Goal: Information Seeking & Learning: Learn about a topic

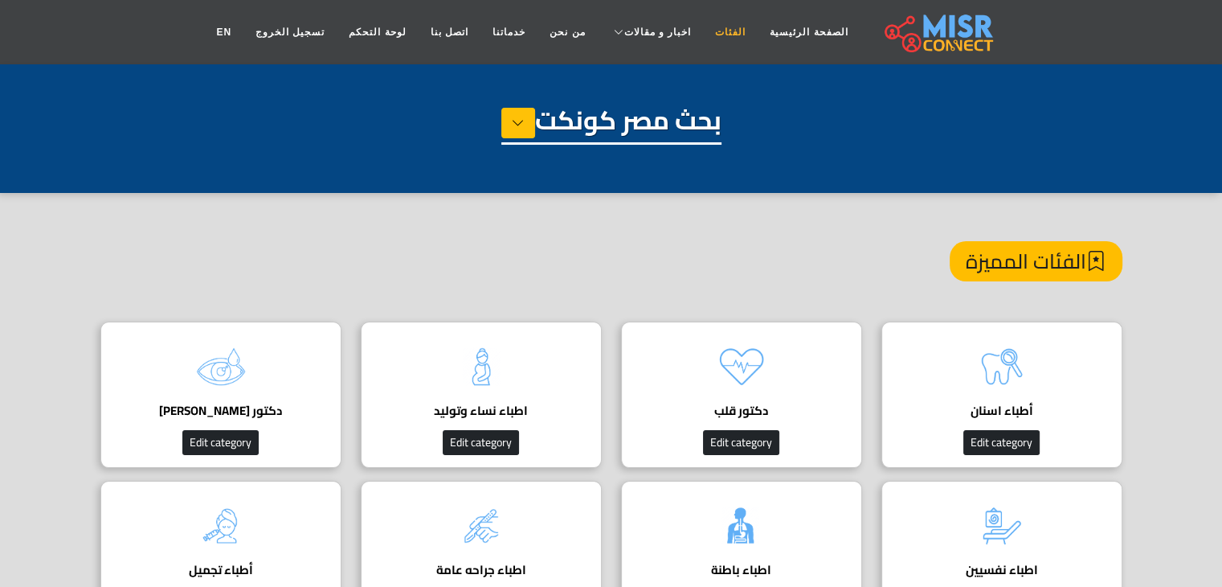
drag, startPoint x: 0, startPoint y: 0, endPoint x: 706, endPoint y: 40, distance: 707.6
click at [706, 40] on link "الفئات" at bounding box center [730, 32] width 55 height 31
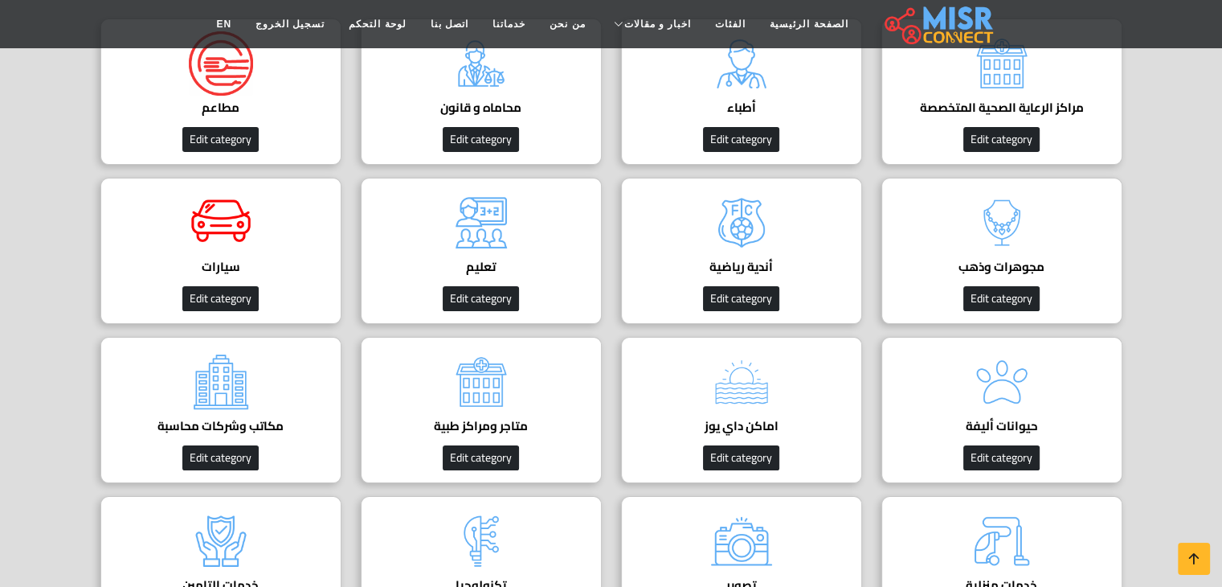
scroll to position [267, 0]
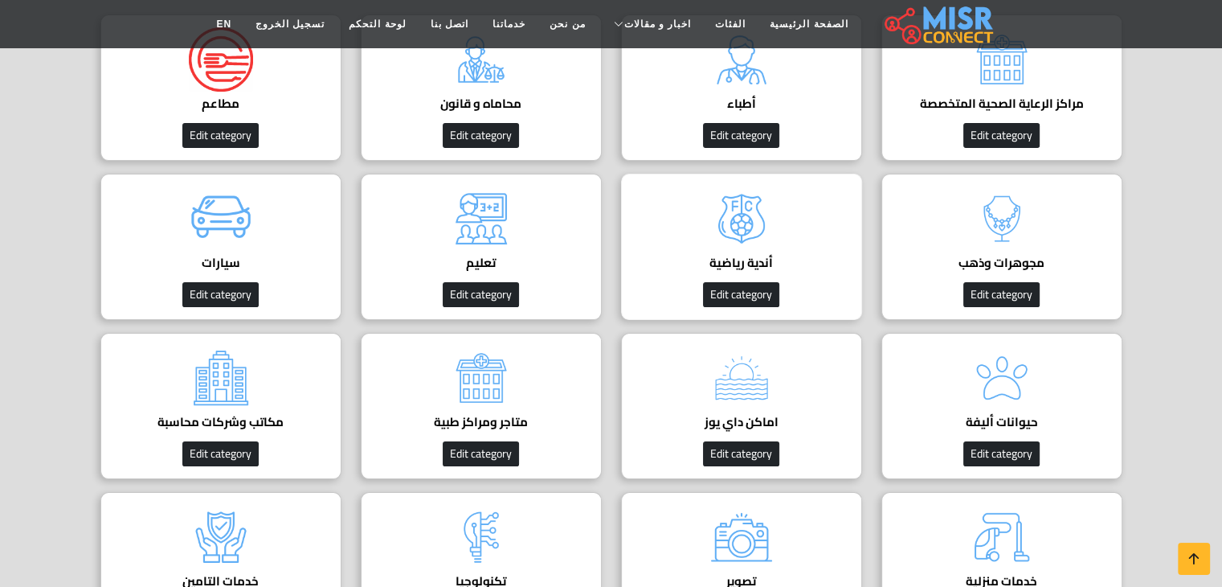
click at [756, 260] on h4 "أندية رياضية" at bounding box center [741, 263] width 191 height 14
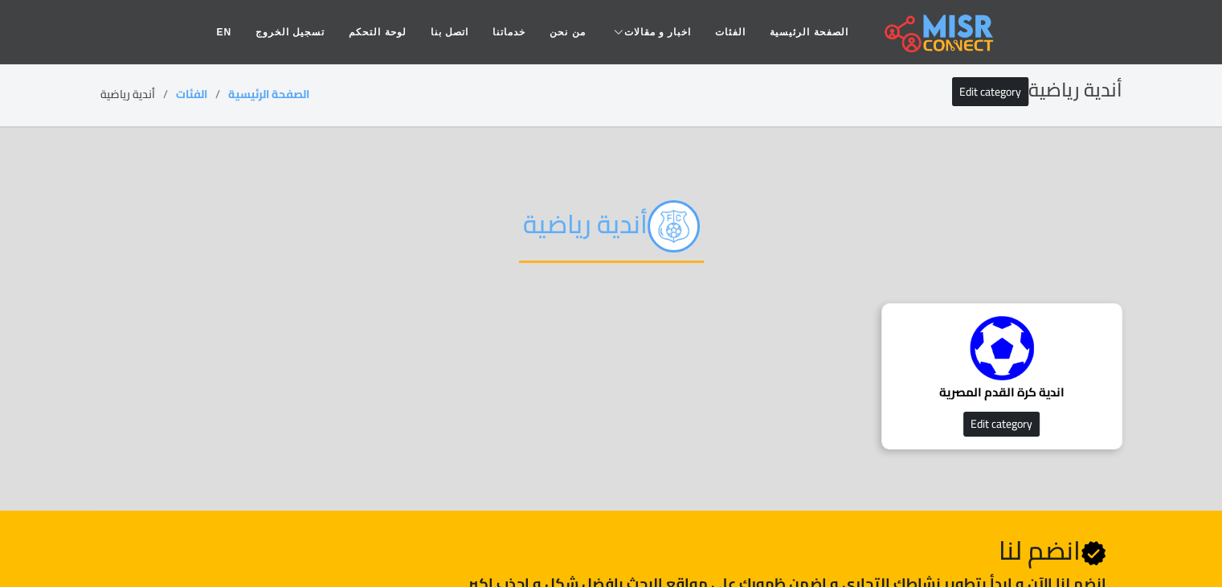
click at [989, 330] on img at bounding box center [1002, 348] width 64 height 64
click at [711, 33] on link "الفئات" at bounding box center [730, 32] width 55 height 31
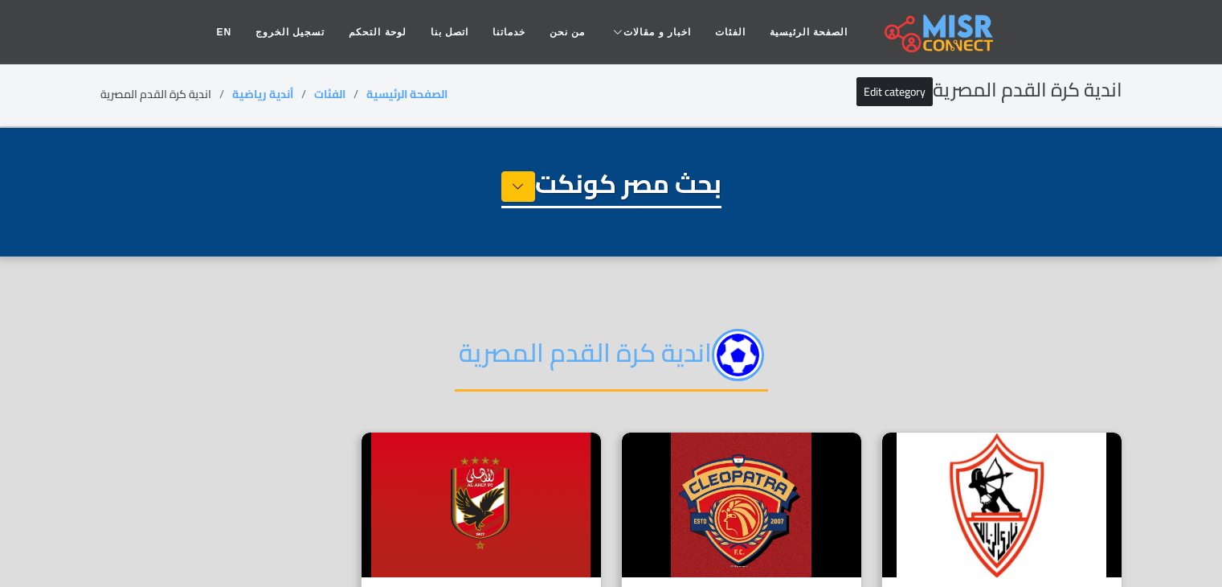
select select "**********"
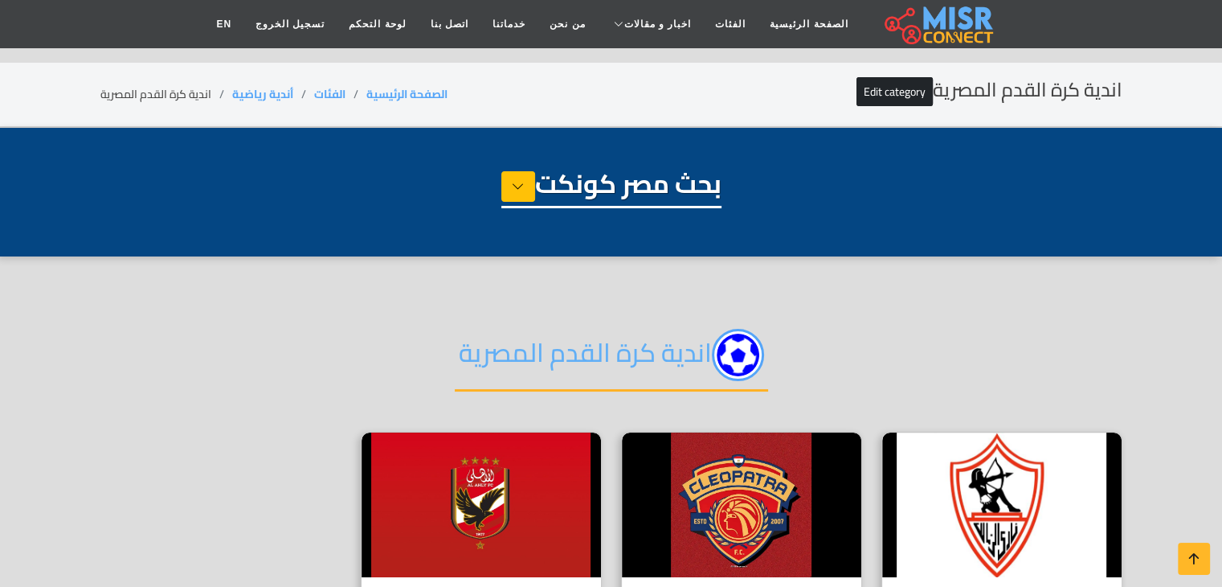
scroll to position [102, 0]
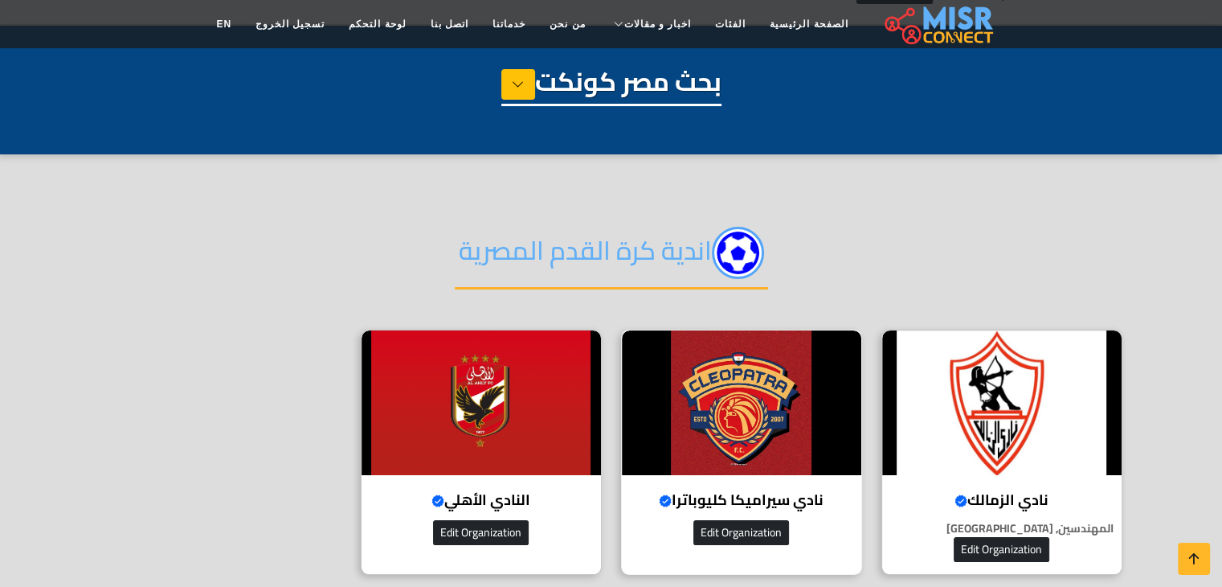
click at [777, 410] on img at bounding box center [741, 402] width 239 height 145
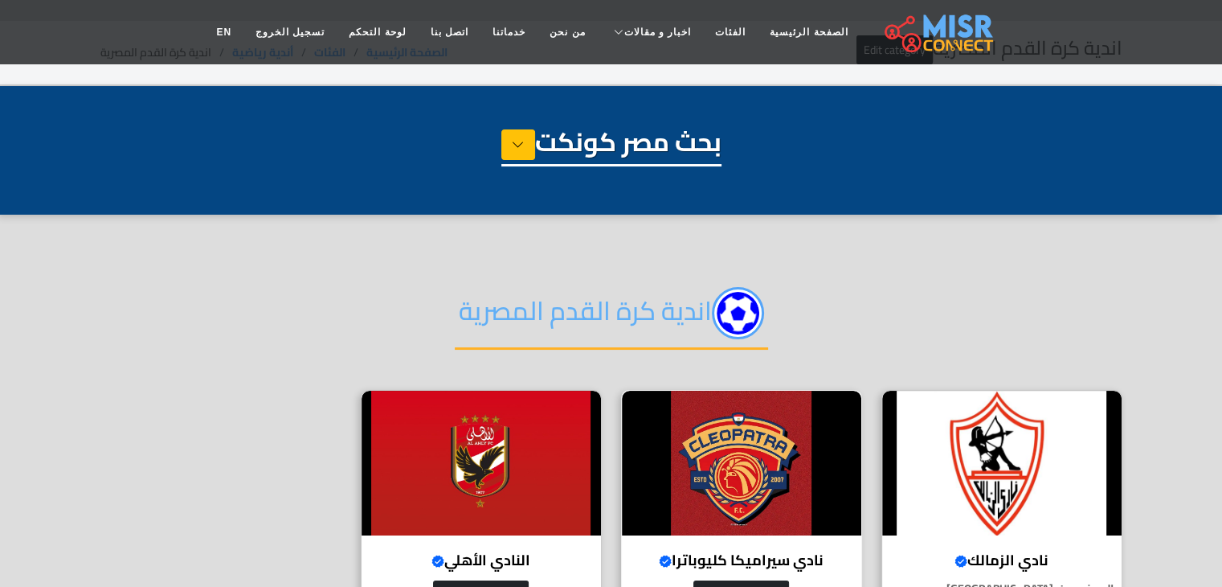
scroll to position [41, 0]
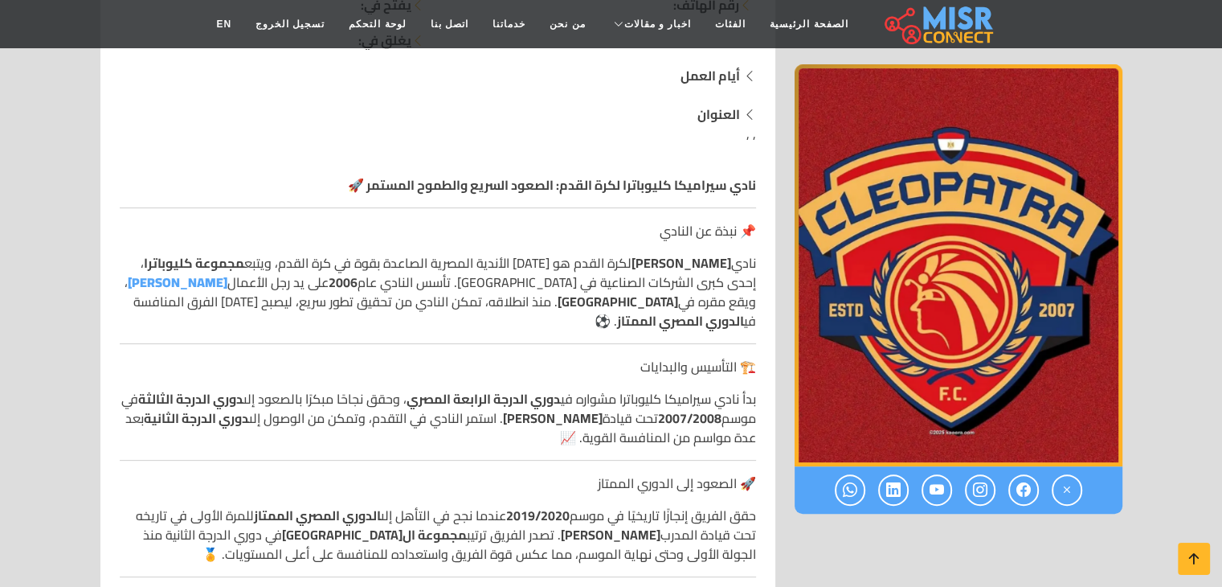
scroll to position [362, 0]
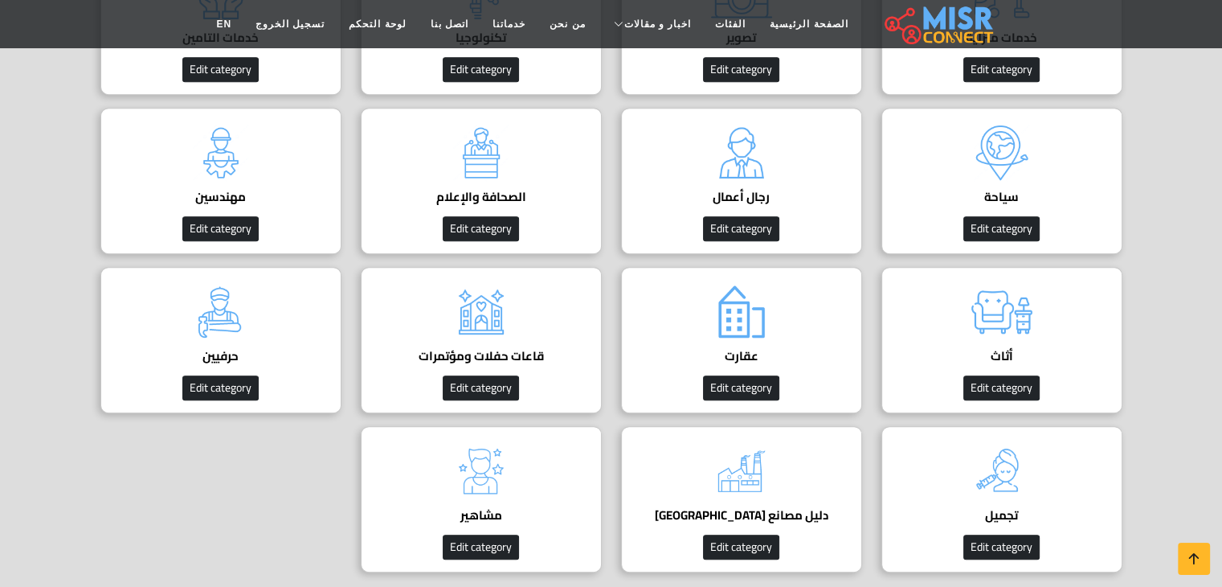
scroll to position [820, 0]
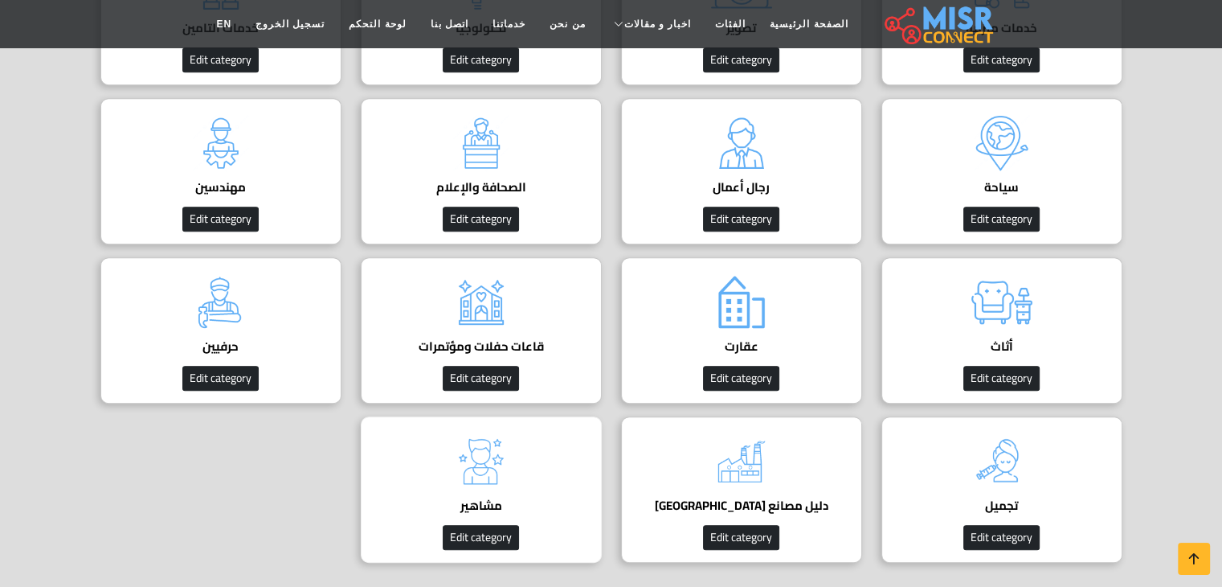
click at [498, 470] on img at bounding box center [481, 461] width 64 height 64
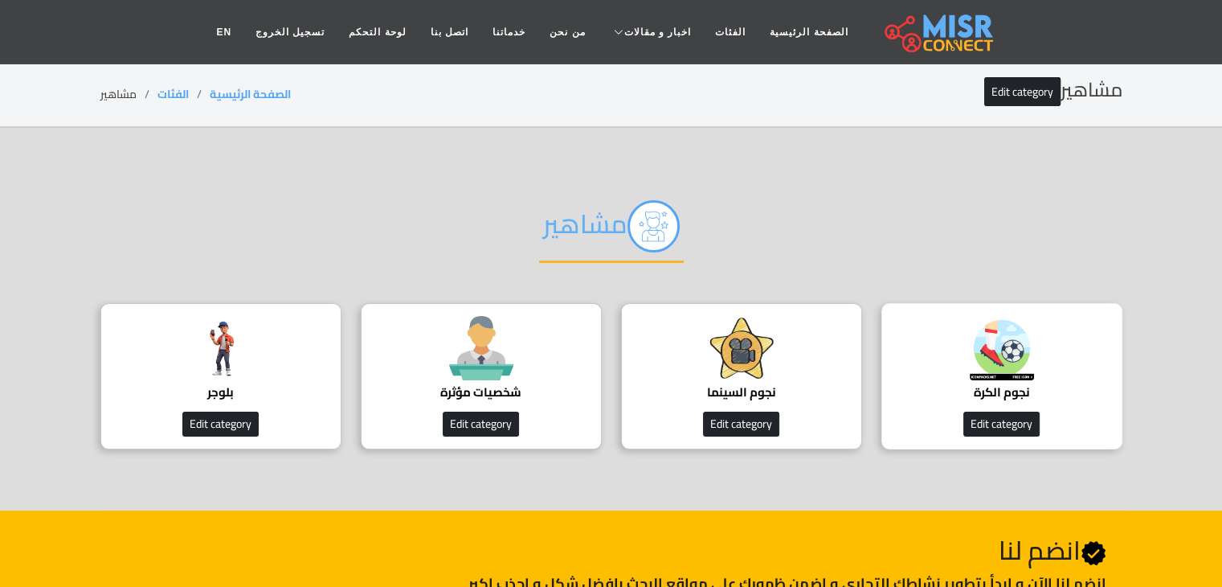
click at [926, 370] on div "نجوم الكرة Edit category" at bounding box center [1002, 376] width 241 height 146
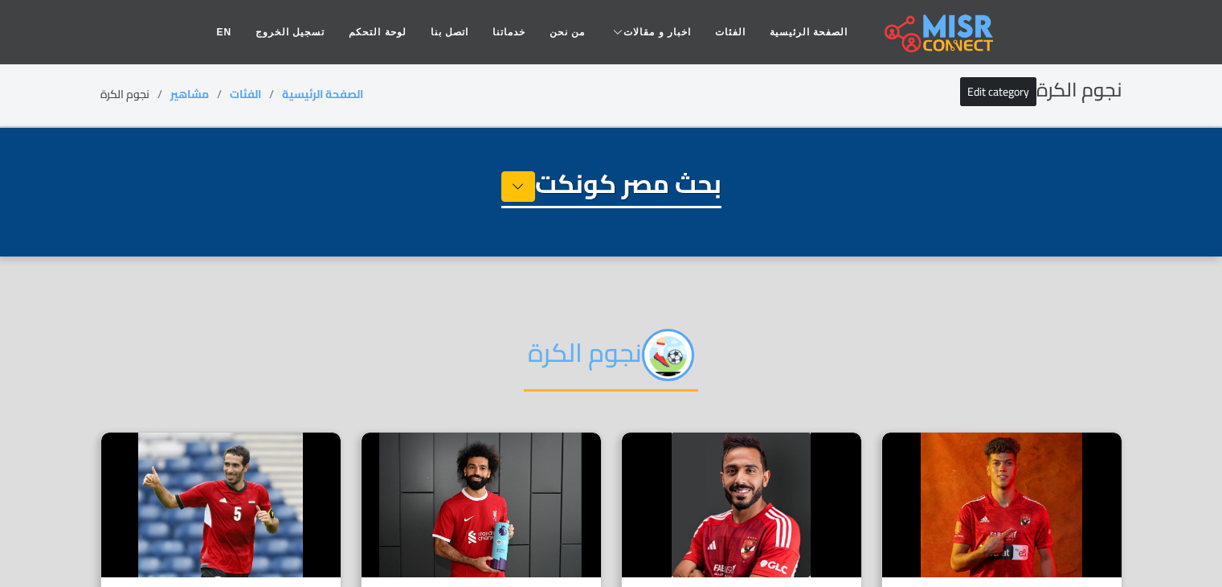
select select "**********"
click at [1013, 539] on img at bounding box center [1001, 504] width 239 height 145
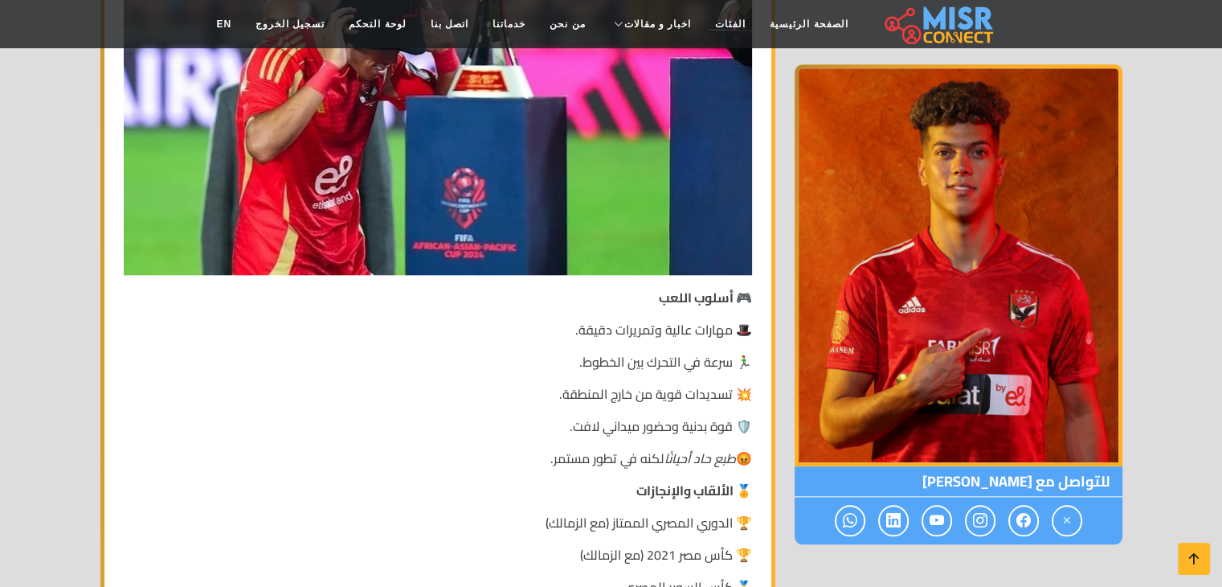
scroll to position [1568, 0]
